Goal: Book appointment/travel/reservation

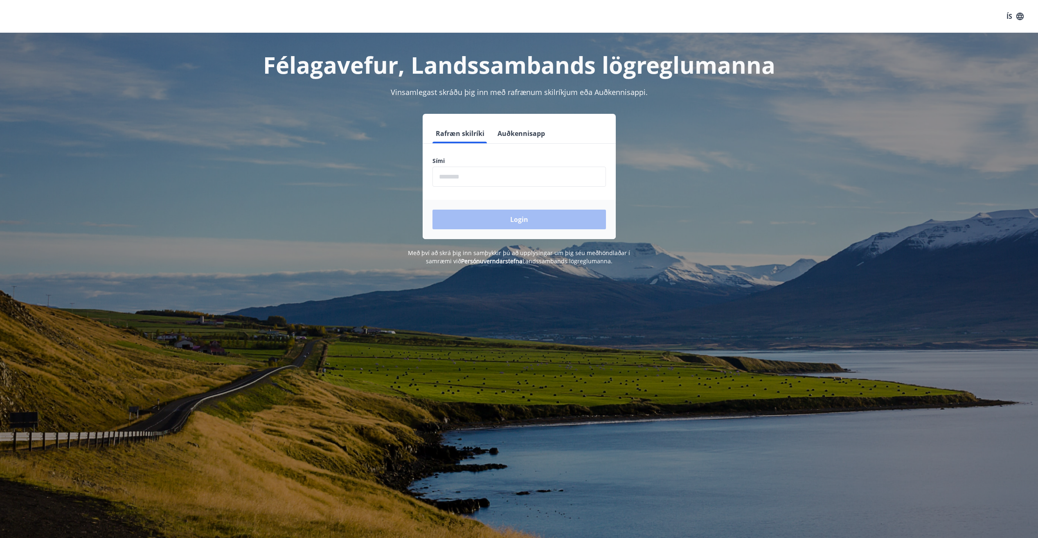
click at [470, 176] on input "phone" at bounding box center [518, 176] width 173 height 20
type input "********"
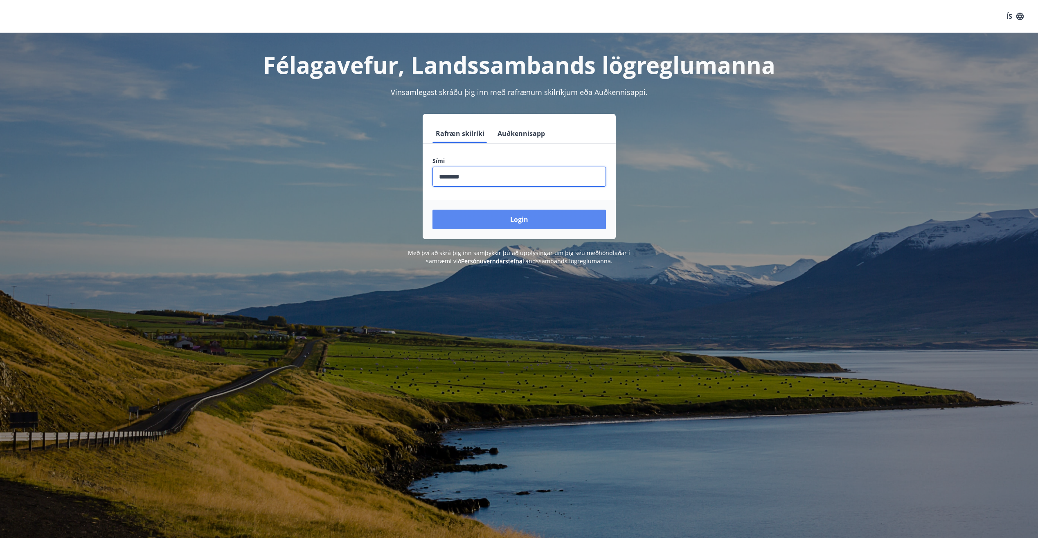
click at [490, 221] on button "Login" at bounding box center [518, 219] width 173 height 20
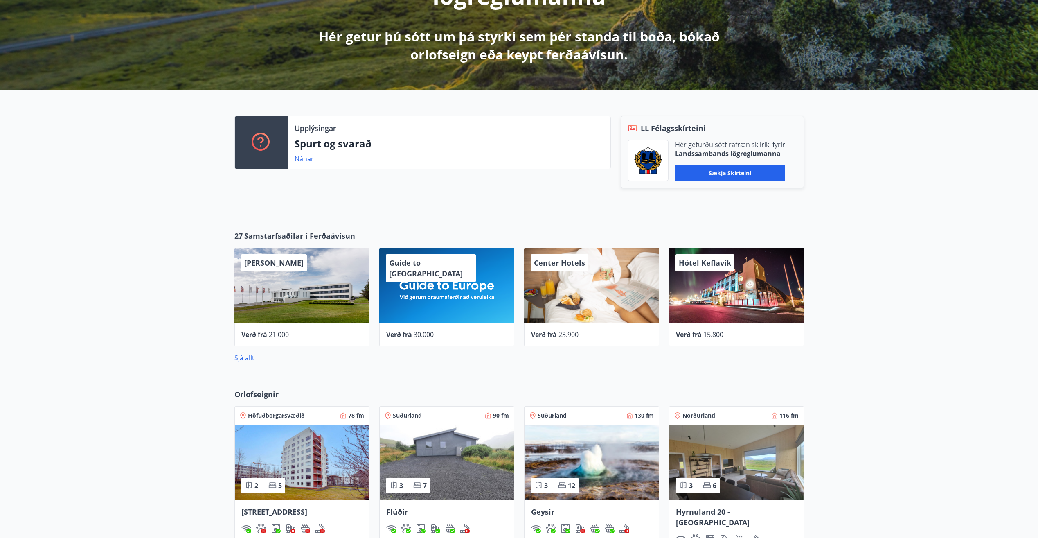
scroll to position [286, 0]
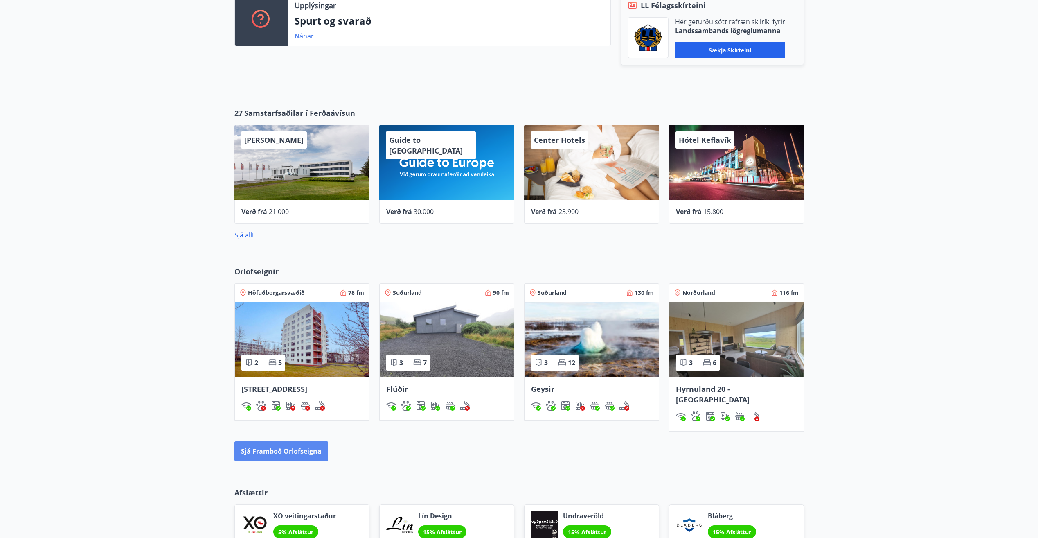
click at [262, 441] on button "Sjá framboð orlofseigna" at bounding box center [281, 451] width 94 height 20
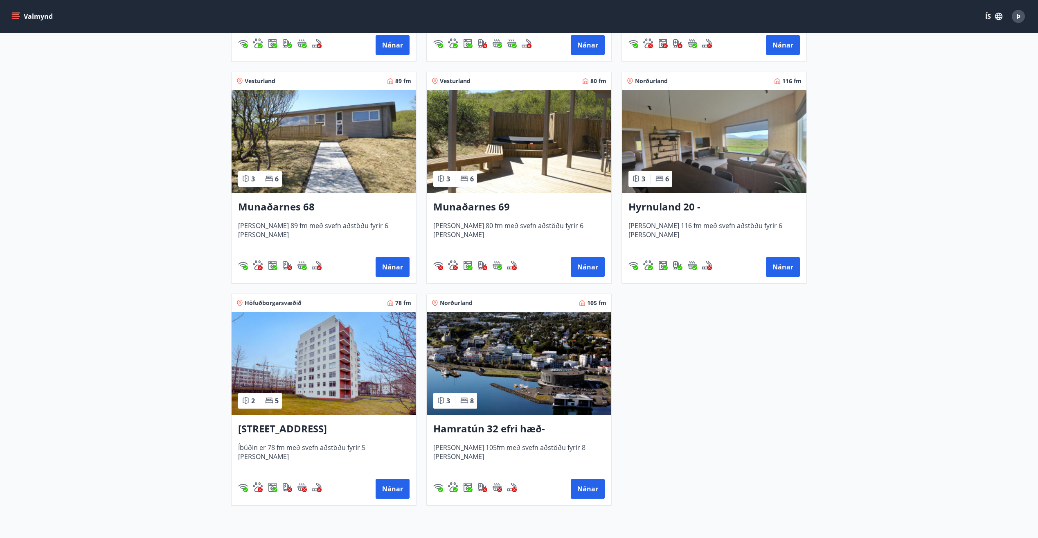
scroll to position [291, 0]
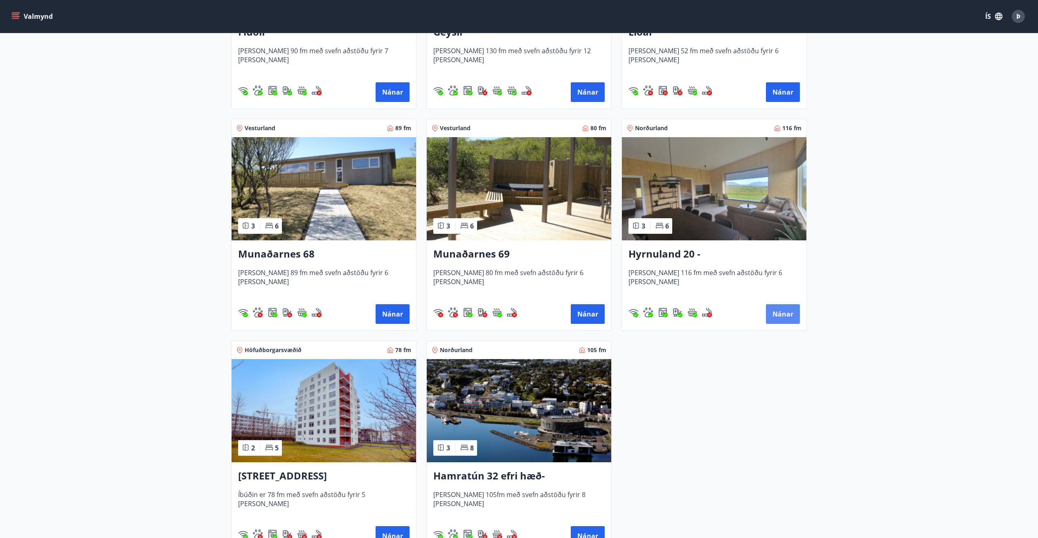
click at [780, 316] on button "Nánar" at bounding box center [783, 314] width 34 height 20
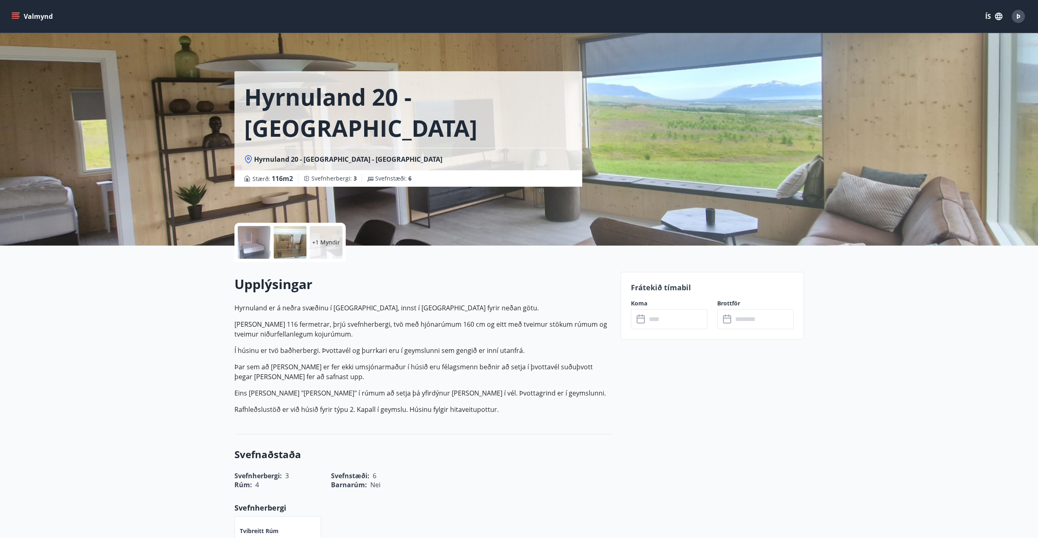
click at [671, 320] on input "text" at bounding box center [676, 319] width 61 height 20
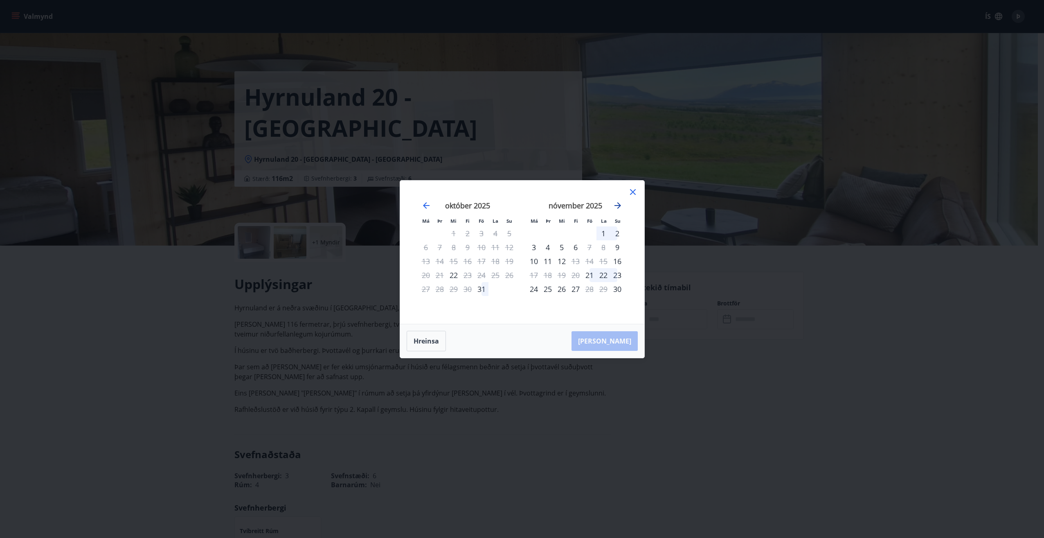
click at [617, 208] on icon "Move forward to switch to the next month." at bounding box center [618, 205] width 10 height 10
click at [618, 203] on icon "Move forward to switch to the next month." at bounding box center [618, 205] width 10 height 10
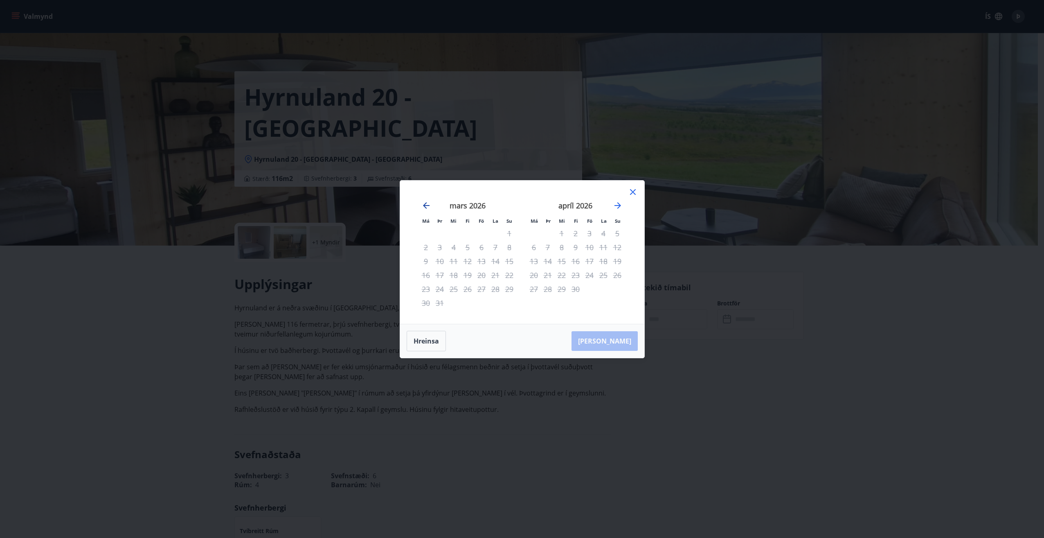
click at [426, 204] on icon "Move backward to switch to the previous month." at bounding box center [426, 205] width 10 height 10
click at [632, 193] on icon at bounding box center [633, 192] width 10 height 10
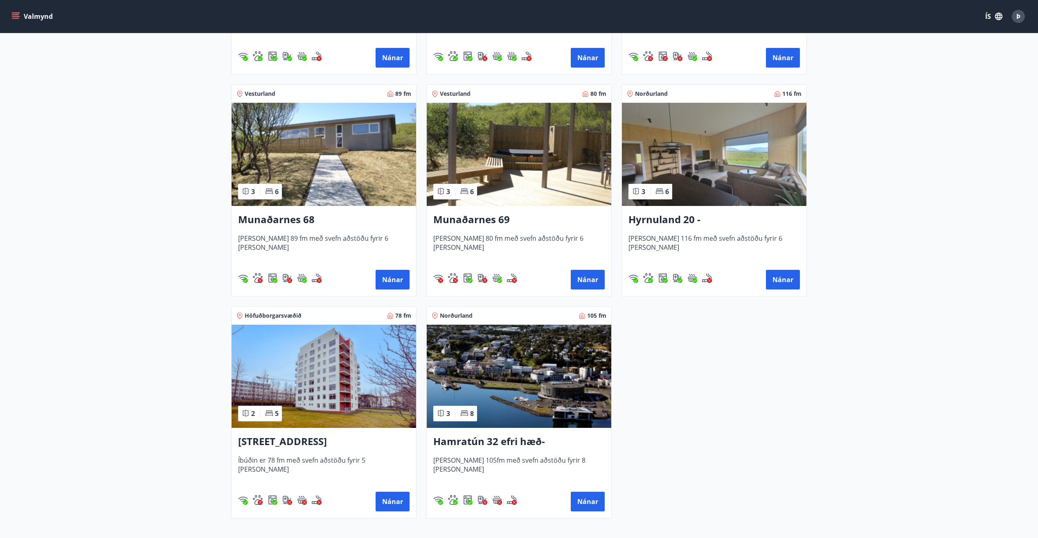
scroll to position [368, 0]
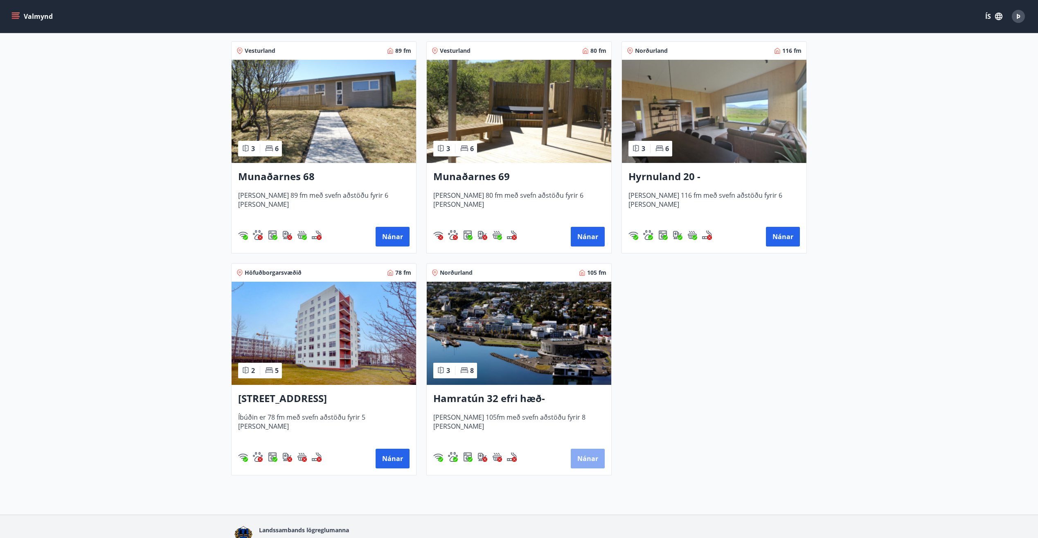
click at [578, 455] on button "Nánar" at bounding box center [588, 458] width 34 height 20
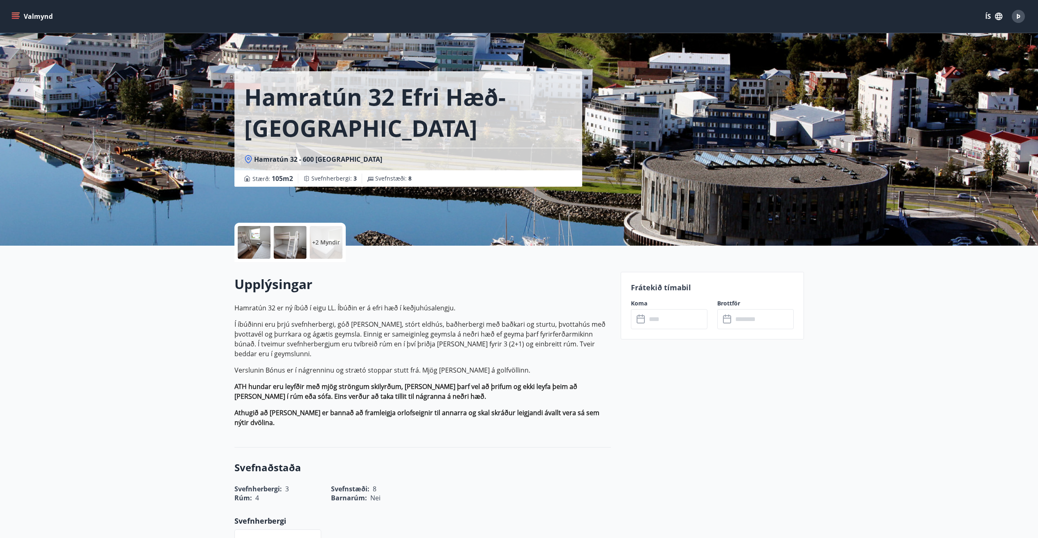
click at [673, 315] on input "text" at bounding box center [676, 319] width 61 height 20
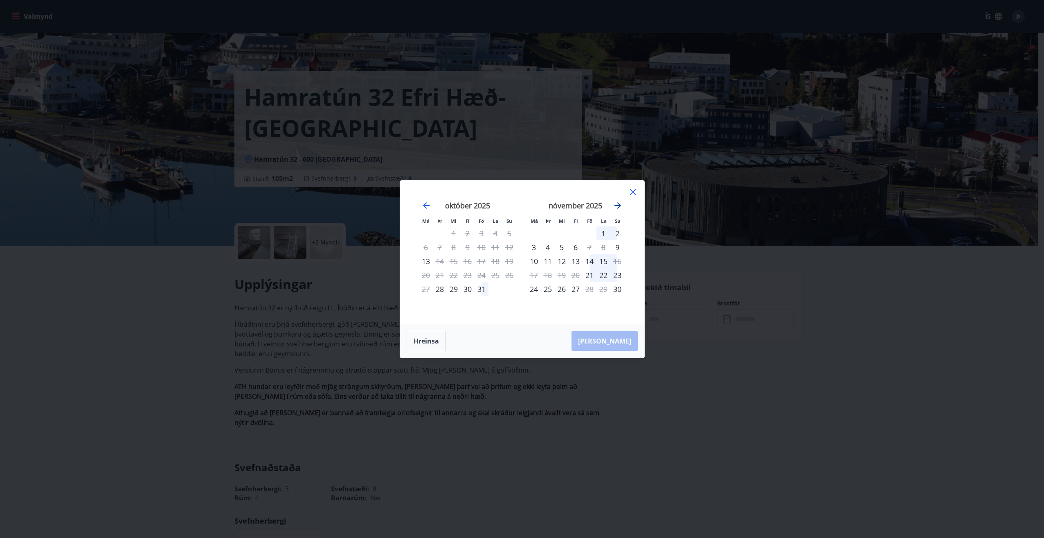
click at [618, 206] on icon "Move forward to switch to the next month." at bounding box center [618, 205] width 10 height 10
click at [429, 206] on icon "Move backward to switch to the previous month." at bounding box center [426, 205] width 10 height 10
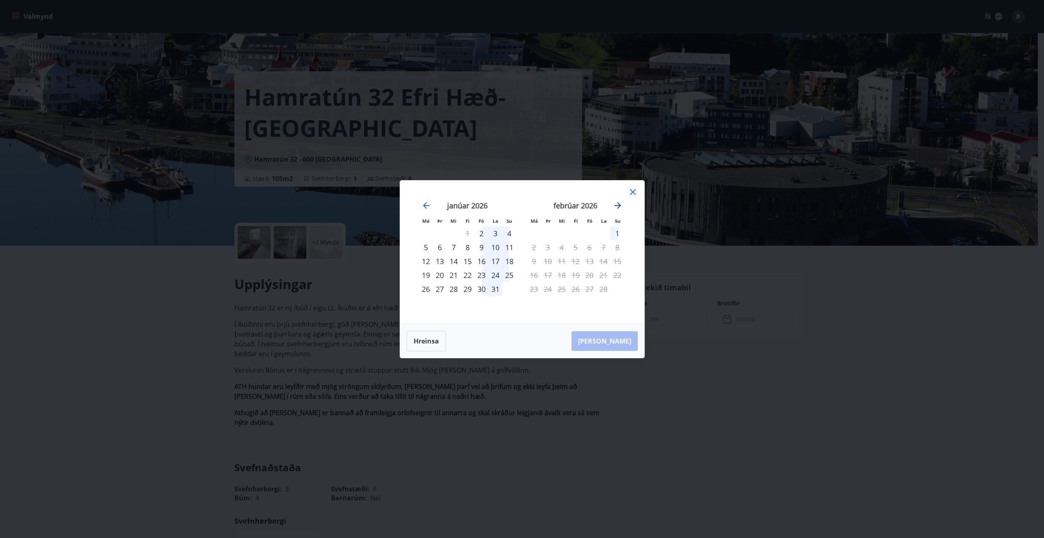
click at [617, 203] on icon "Move forward to switch to the next month." at bounding box center [618, 205] width 10 height 10
click at [636, 192] on icon at bounding box center [633, 192] width 10 height 10
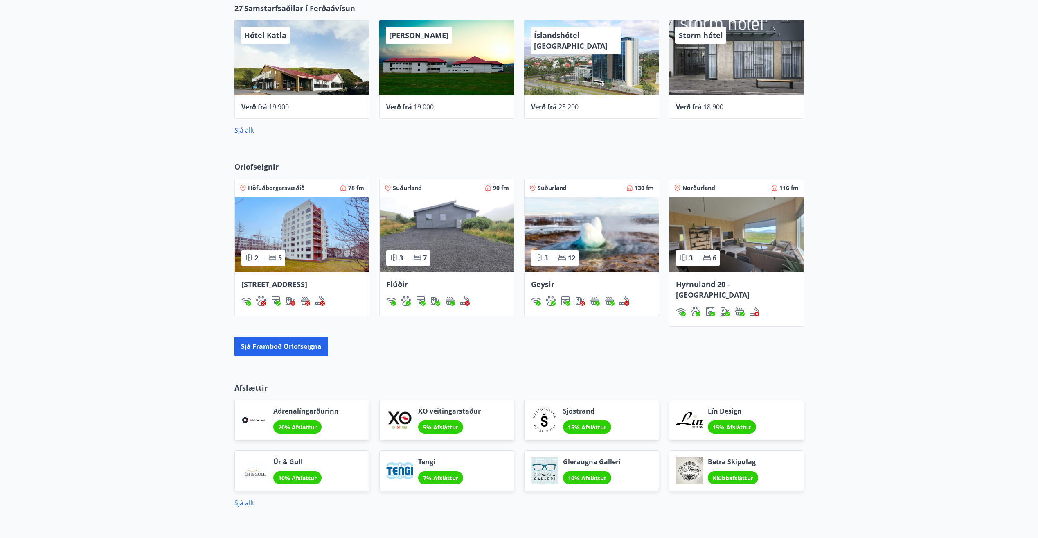
scroll to position [450, 0]
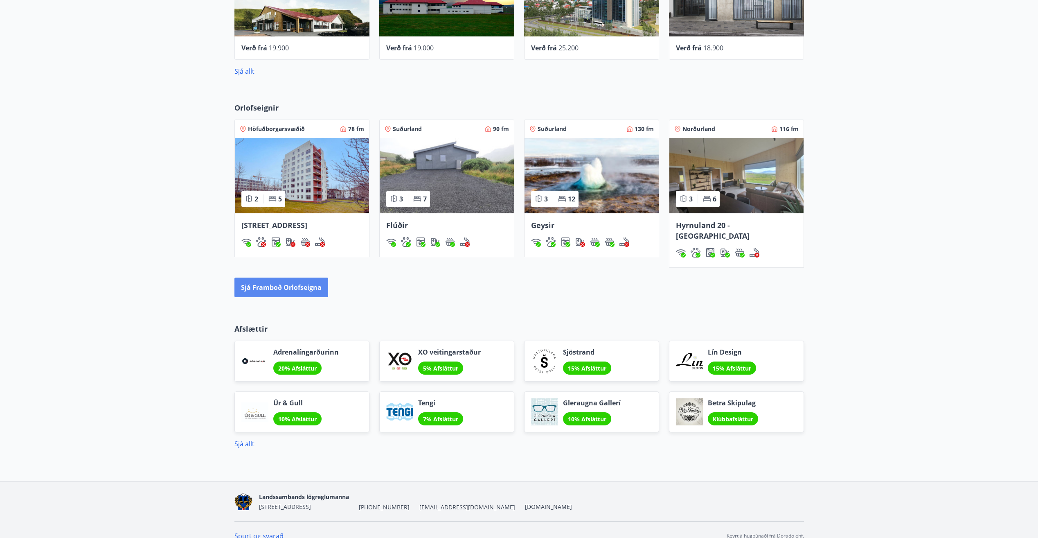
click at [279, 279] on button "Sjá framboð orlofseigna" at bounding box center [281, 287] width 94 height 20
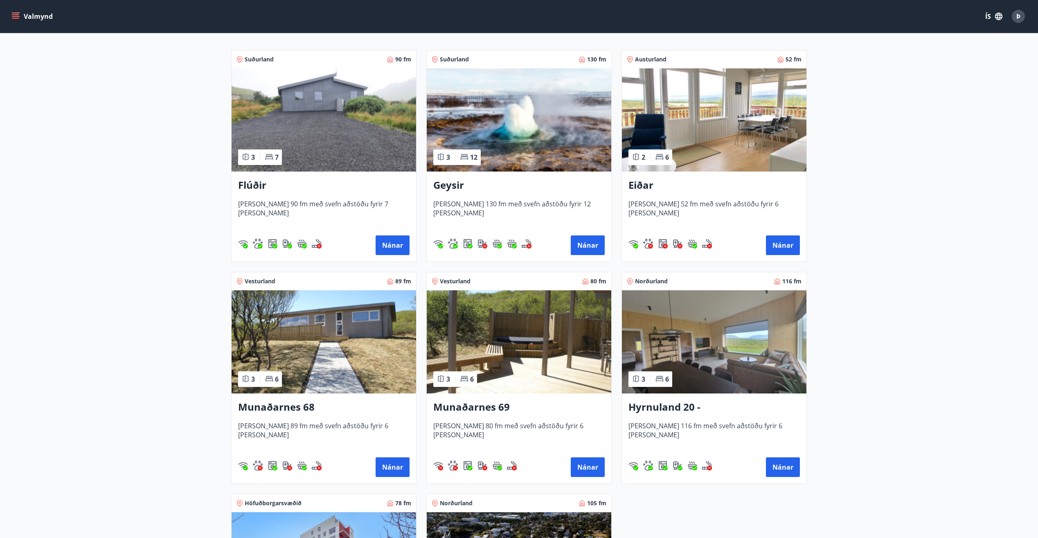
scroll to position [164, 0]
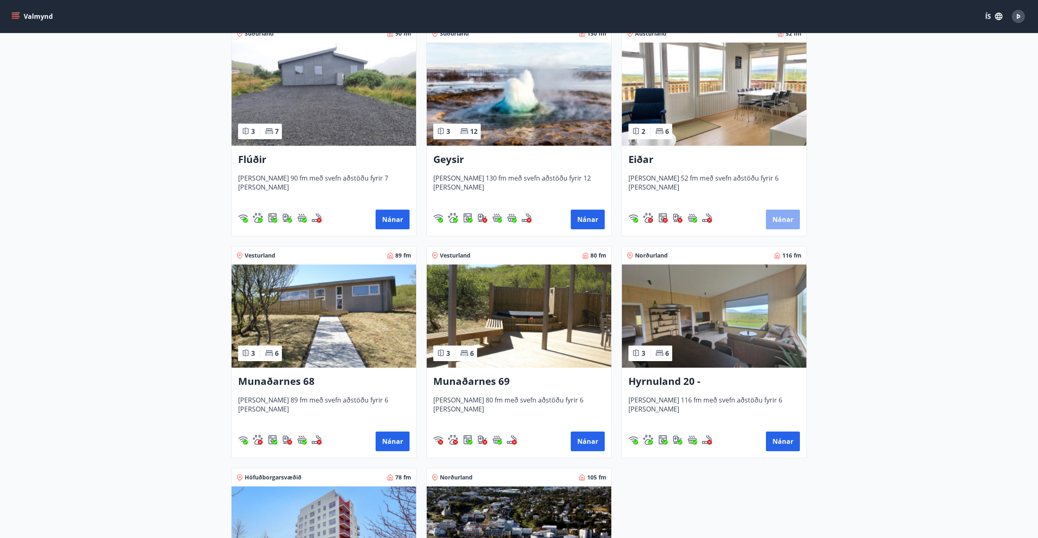
click at [778, 220] on button "Nánar" at bounding box center [783, 219] width 34 height 20
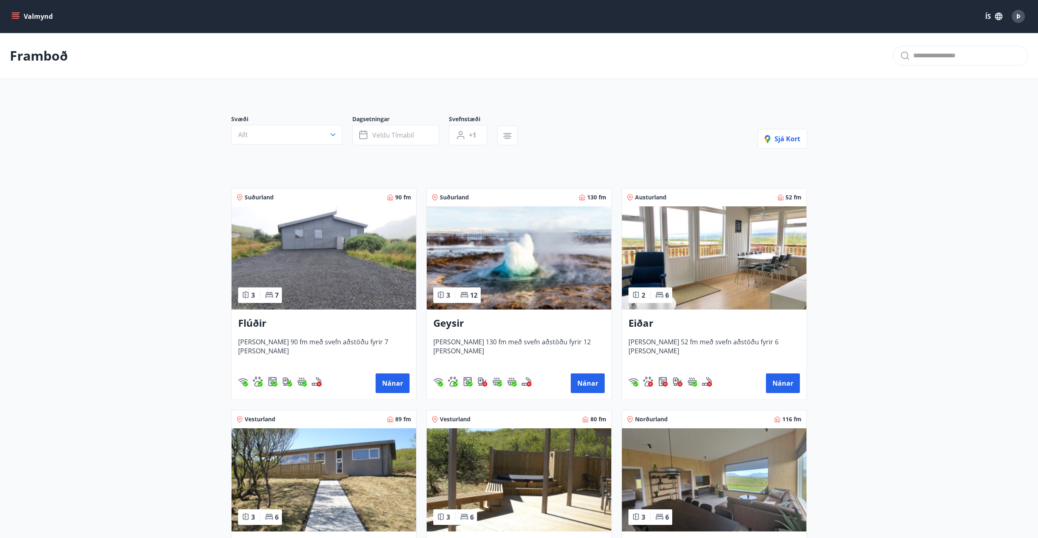
click at [1020, 19] on span "Þ" at bounding box center [1018, 16] width 4 height 9
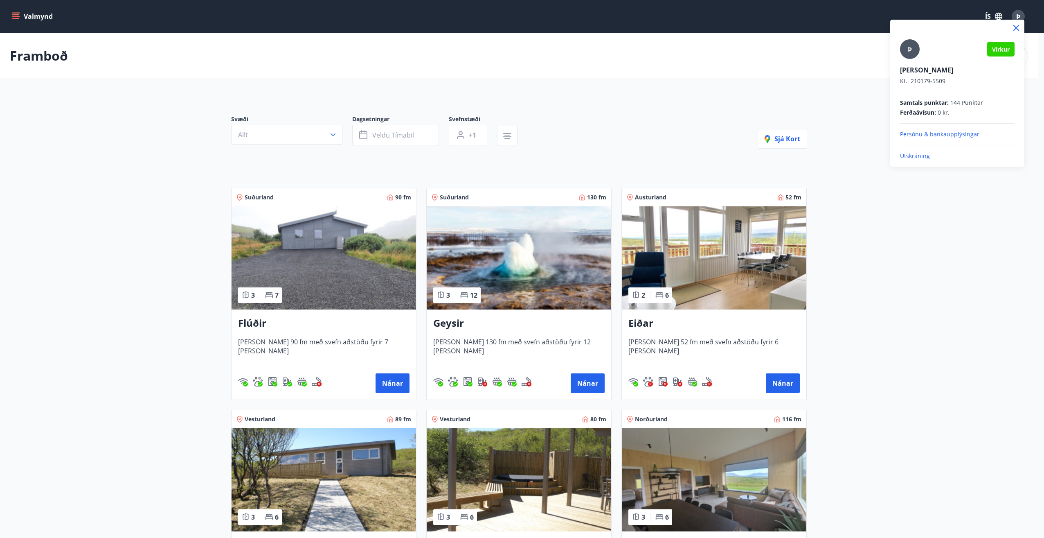
click at [924, 156] on p "Útskráning" at bounding box center [957, 156] width 115 height 8
